Goal: Check status: Check status

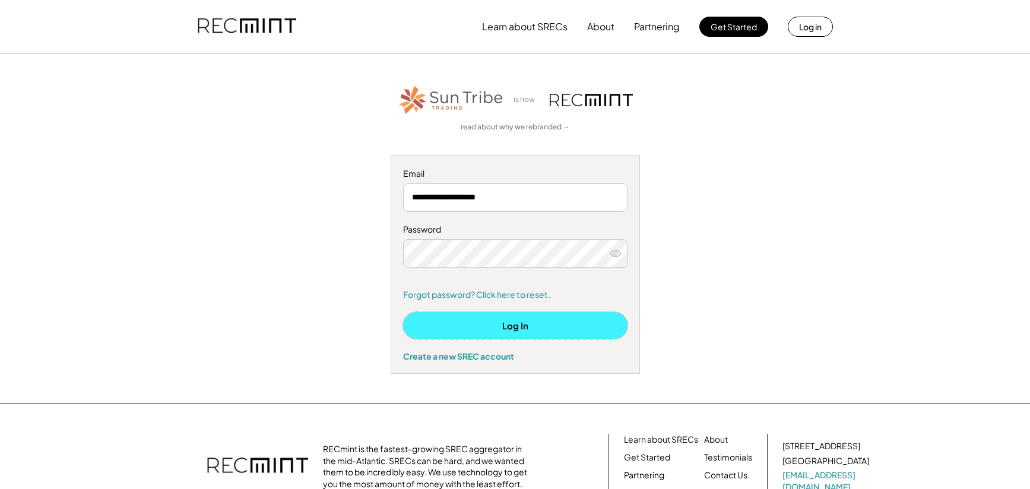
click at [523, 331] on button "Log In" at bounding box center [515, 325] width 224 height 27
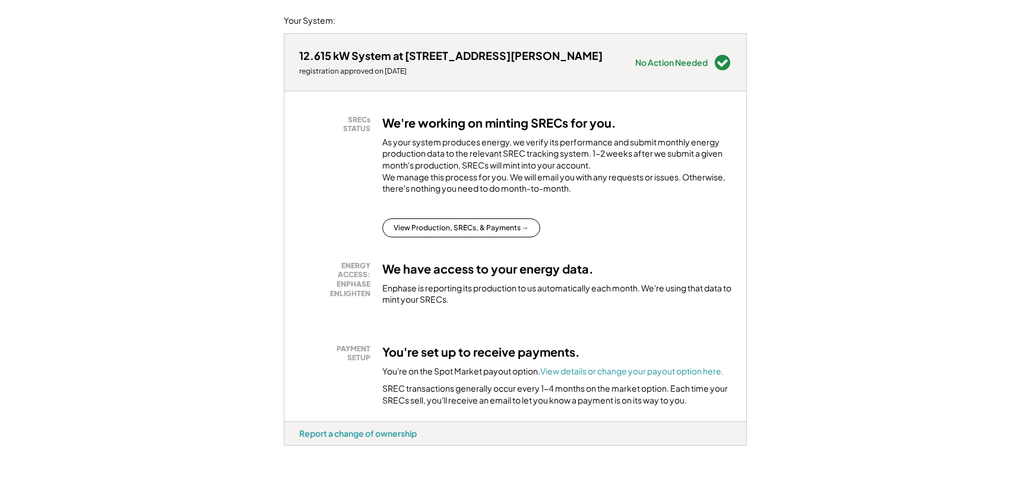
scroll to position [59, 0]
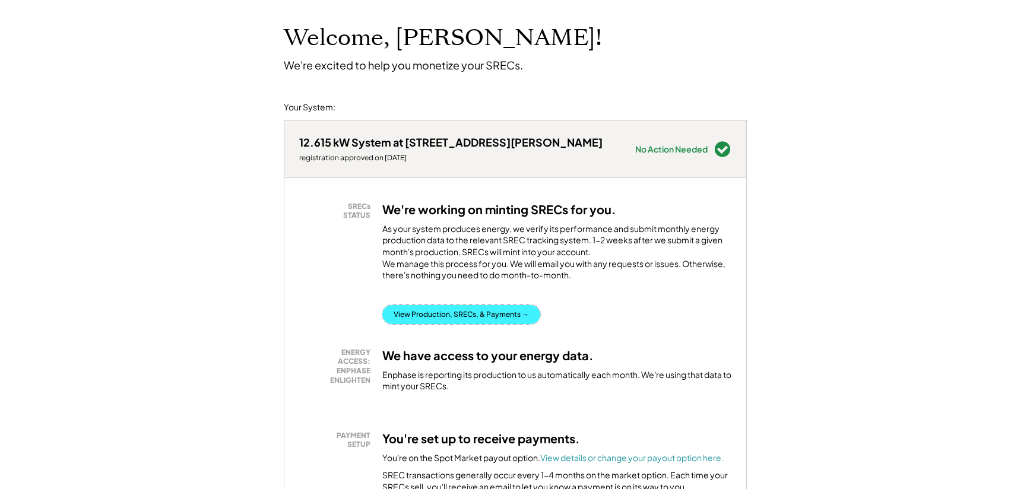
click at [430, 324] on button "View Production, SRECs, & Payments →" at bounding box center [461, 314] width 158 height 19
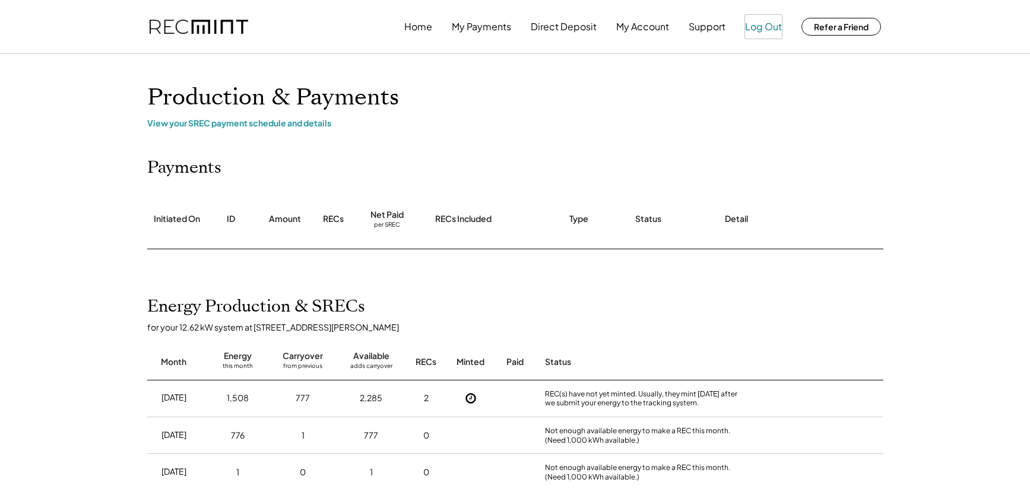
click at [758, 30] on button "Log Out" at bounding box center [763, 27] width 37 height 24
